Goal: Information Seeking & Learning: Learn about a topic

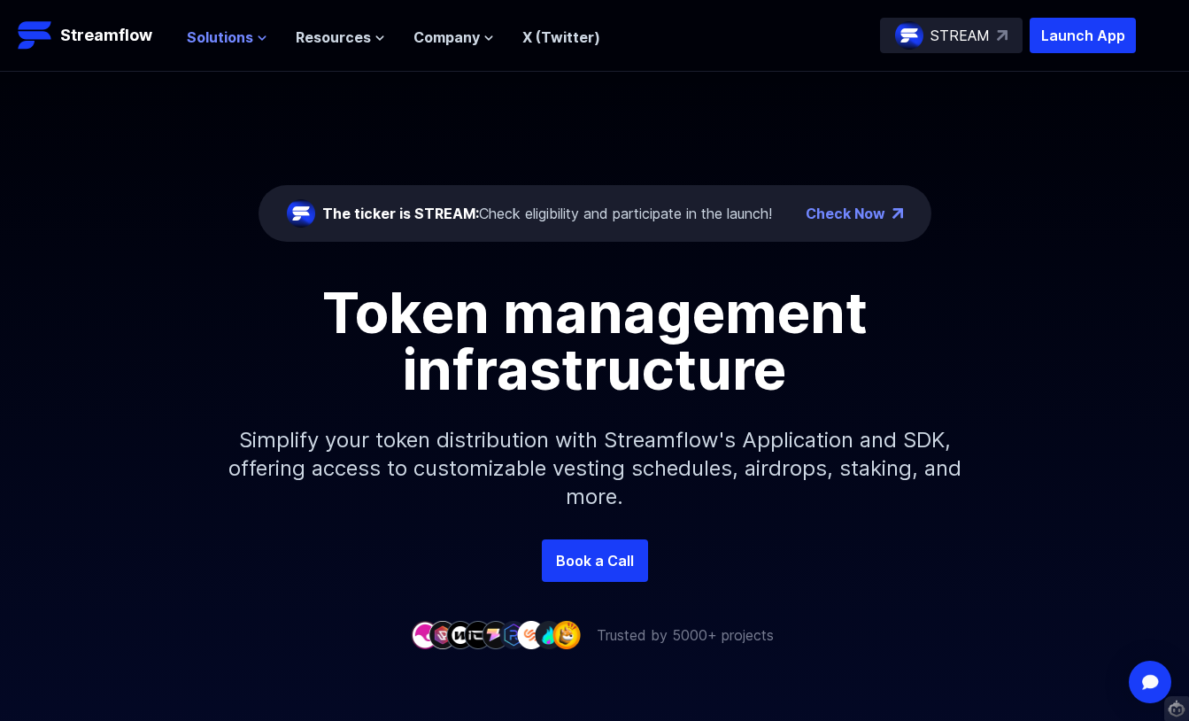
click at [246, 43] on span "Solutions" at bounding box center [220, 37] width 66 height 21
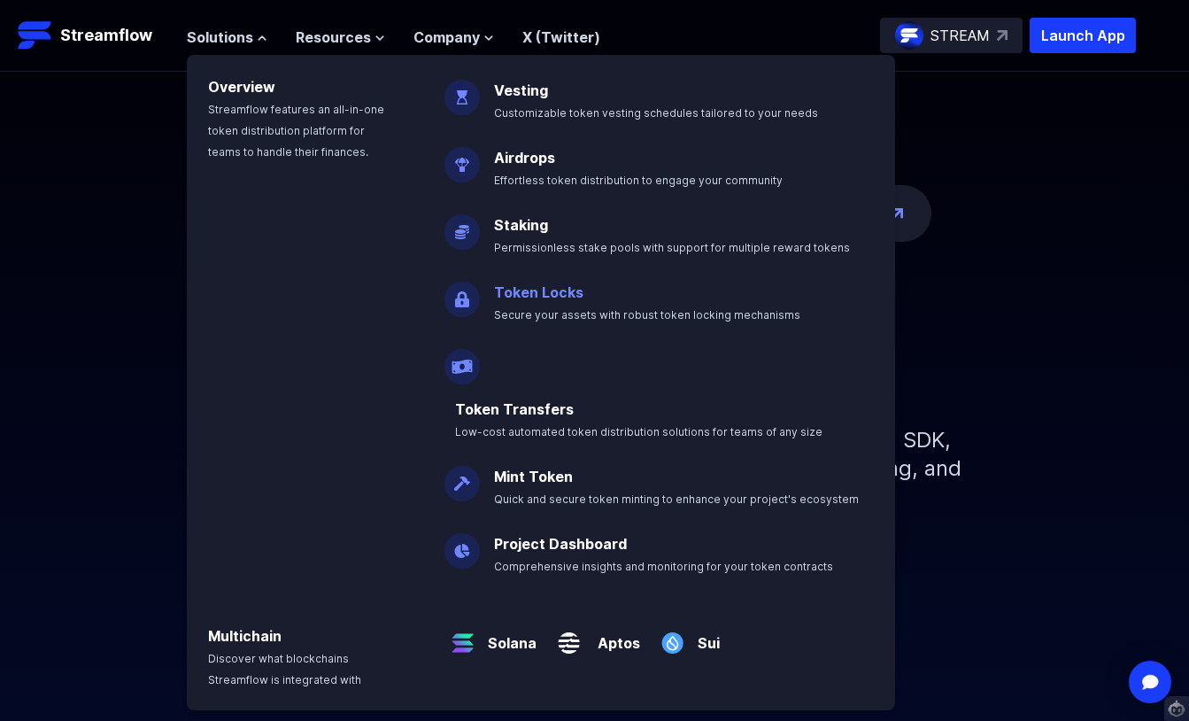
click at [546, 293] on link "Token Locks" at bounding box center [538, 292] width 89 height 18
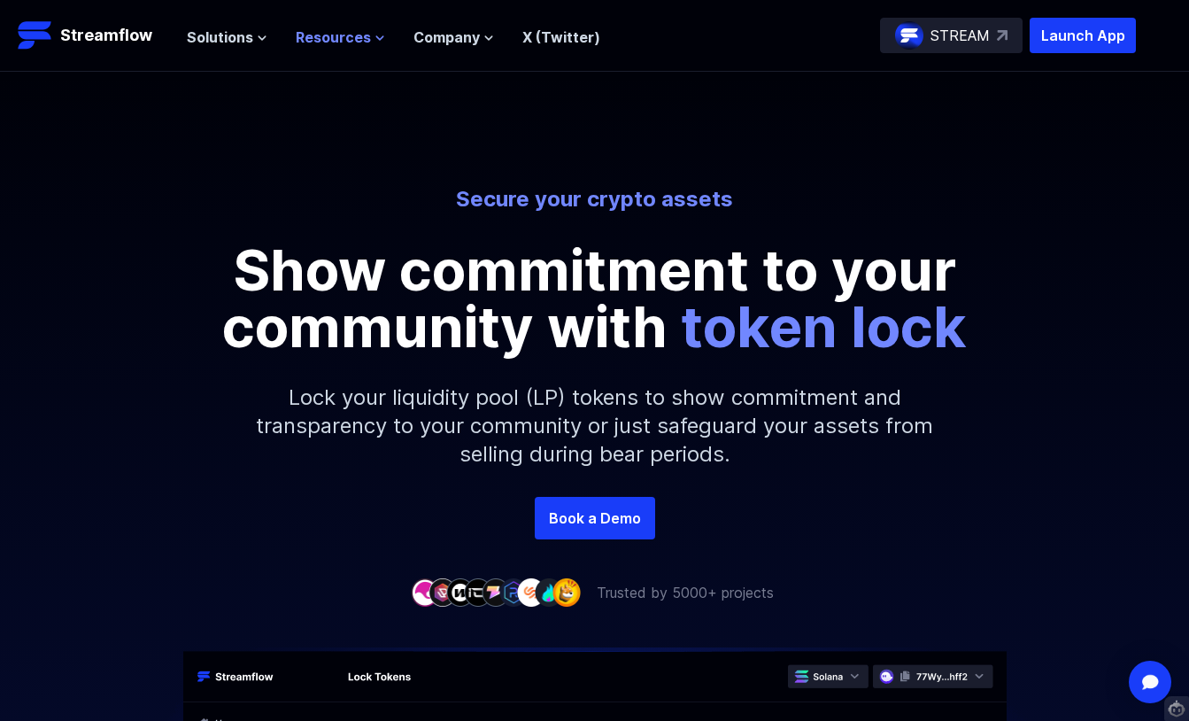
click at [375, 41] on icon at bounding box center [380, 38] width 11 height 11
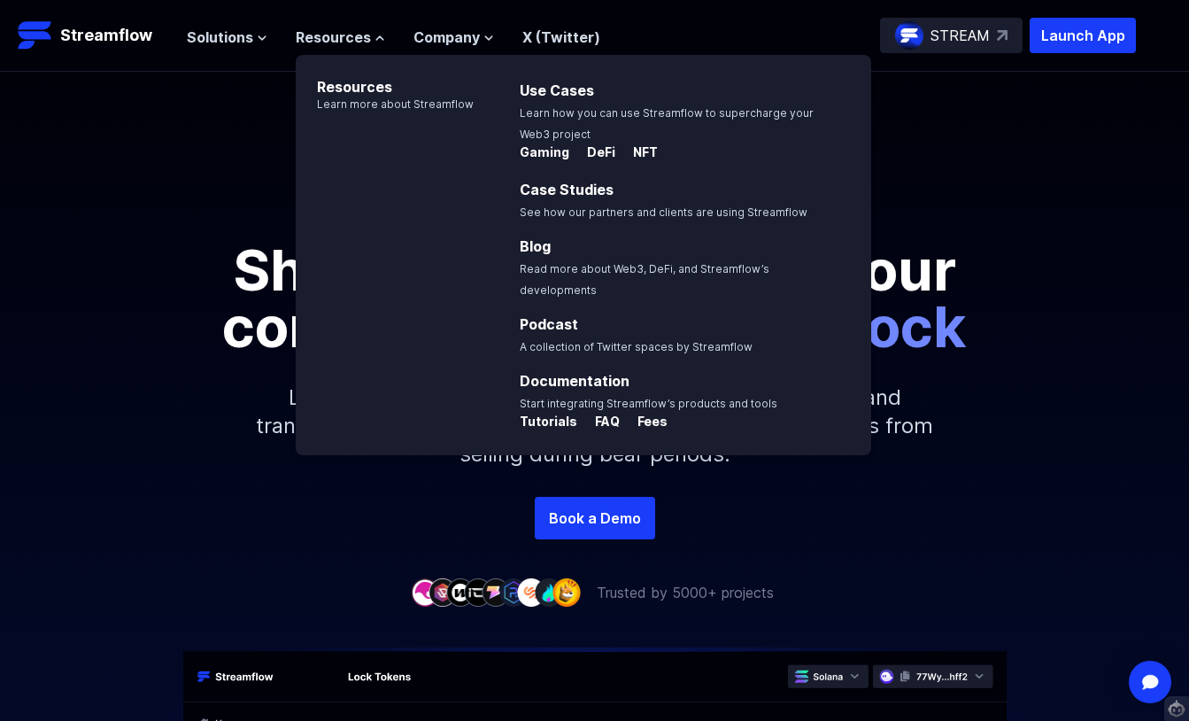
click at [176, 111] on div "Secure your crypto assets Show commitment to your community with token lock Loc…" at bounding box center [594, 284] width 1189 height 425
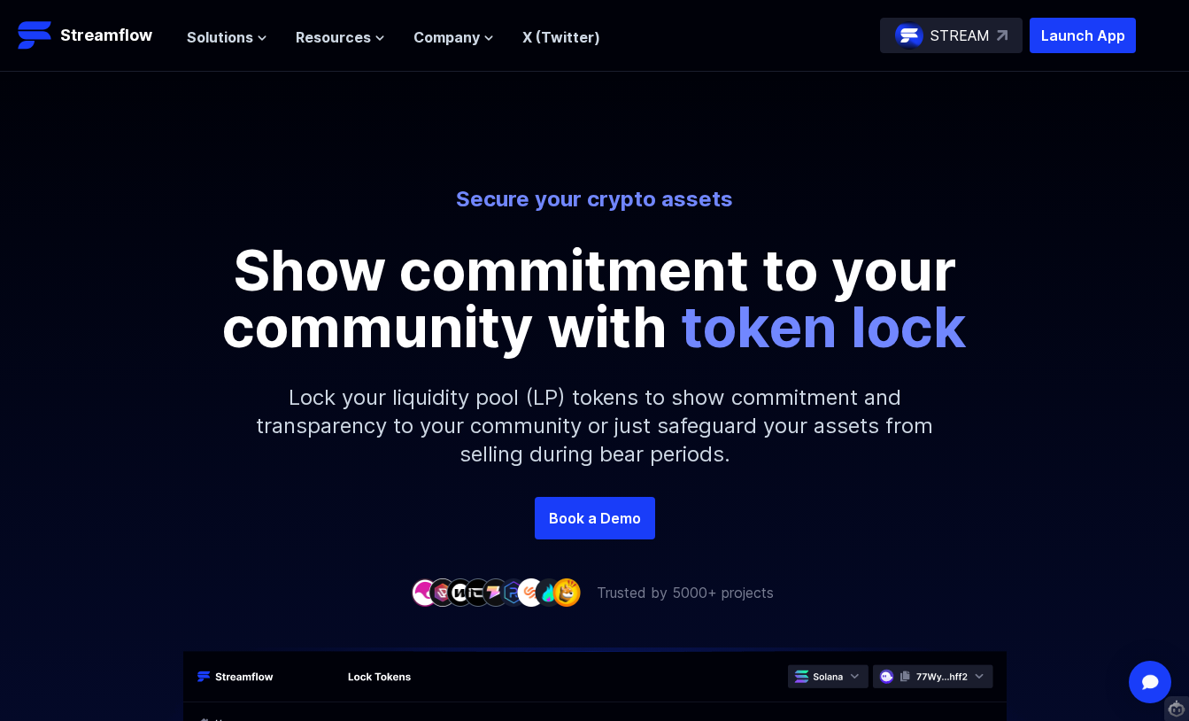
click at [945, 37] on p "STREAM" at bounding box center [960, 35] width 59 height 21
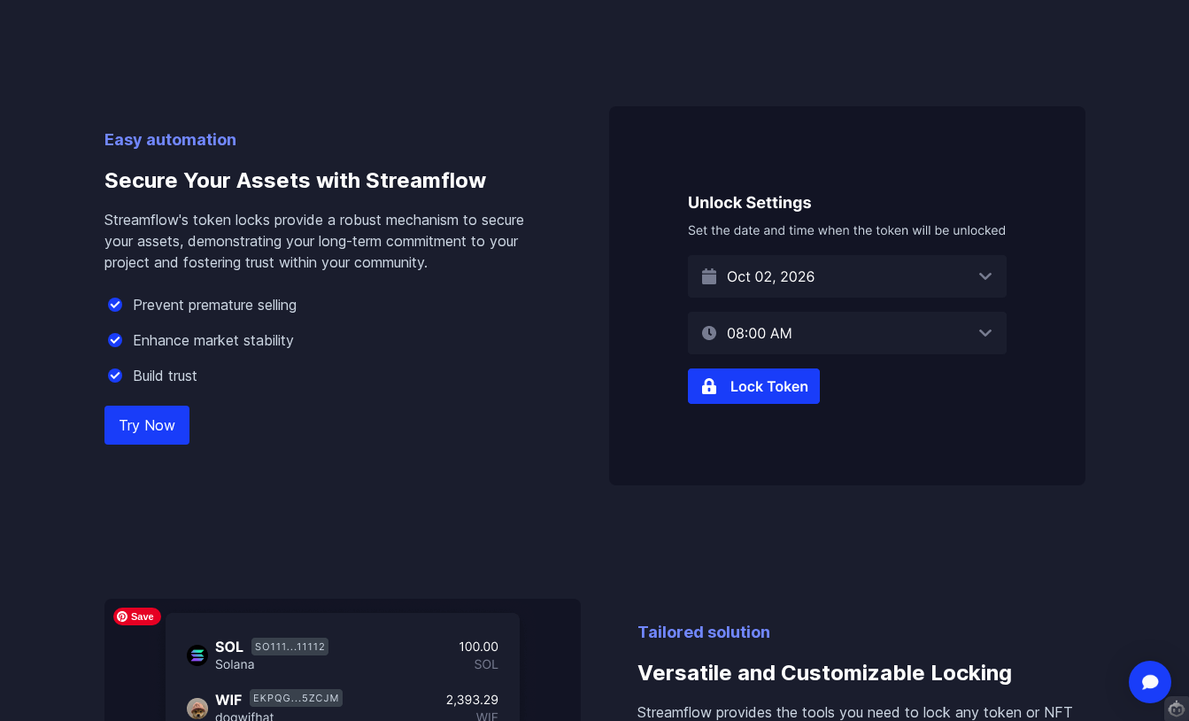
scroll to position [974, 0]
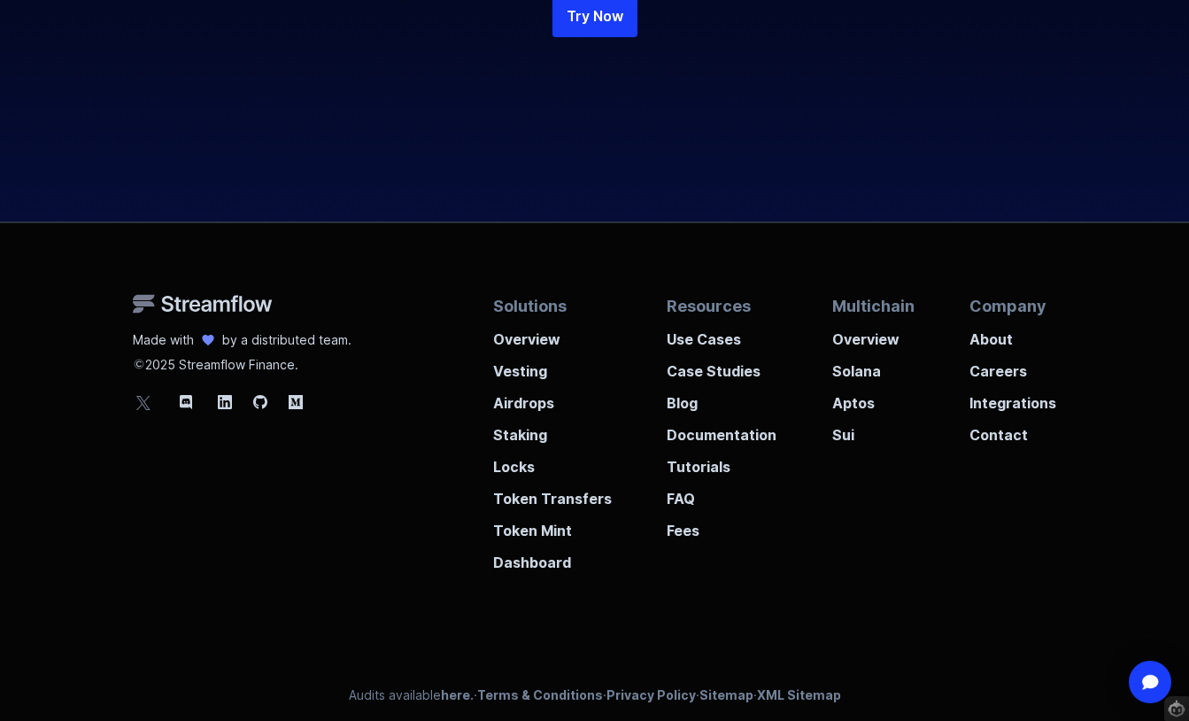
scroll to position [4195, 0]
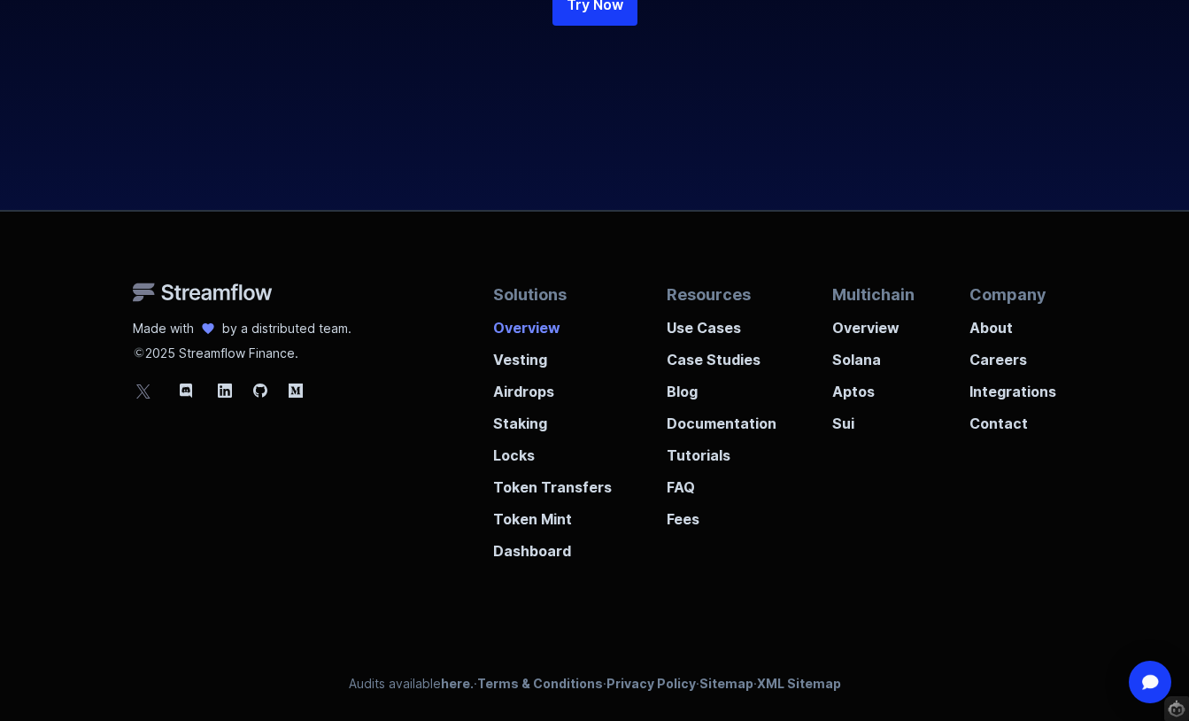
click at [541, 329] on p "Overview" at bounding box center [552, 322] width 119 height 32
